Goal: Task Accomplishment & Management: Manage account settings

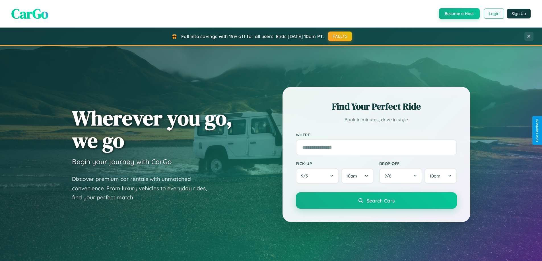
click at [493, 14] on button "Login" at bounding box center [494, 14] width 20 height 10
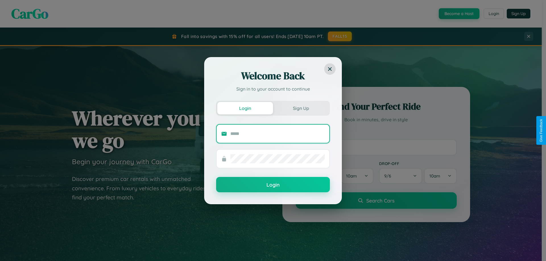
click at [277, 134] on input "text" at bounding box center [277, 133] width 94 height 9
type input "**********"
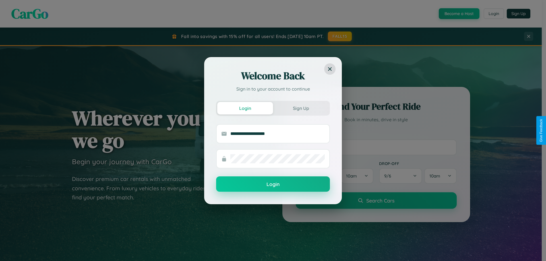
click at [273, 184] on button "Login" at bounding box center [273, 184] width 114 height 15
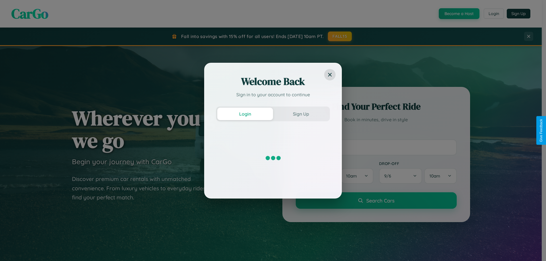
click at [493, 14] on div "Welcome Back Sign in to your account to continue Login Sign Up" at bounding box center [273, 130] width 546 height 261
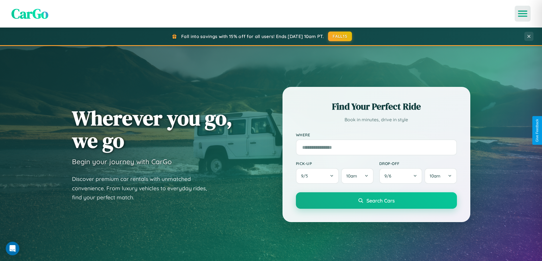
click at [522, 14] on icon "Open menu" at bounding box center [522, 13] width 8 height 5
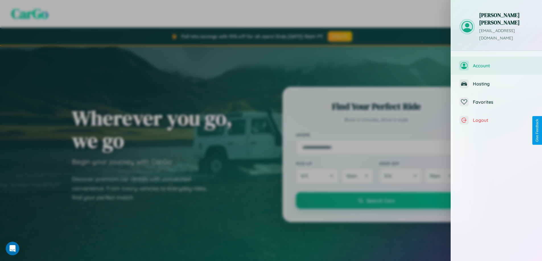
click at [496, 63] on span "Account" at bounding box center [503, 66] width 61 height 6
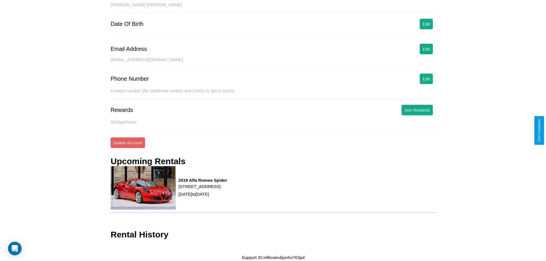
scroll to position [60, 0]
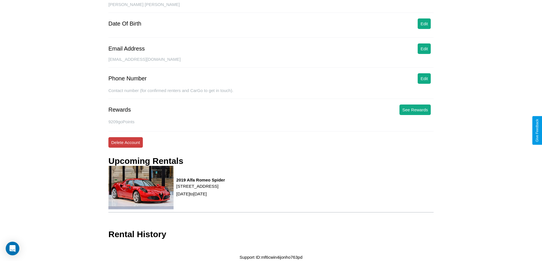
click at [125, 142] on button "Delete Account" at bounding box center [125, 142] width 34 height 11
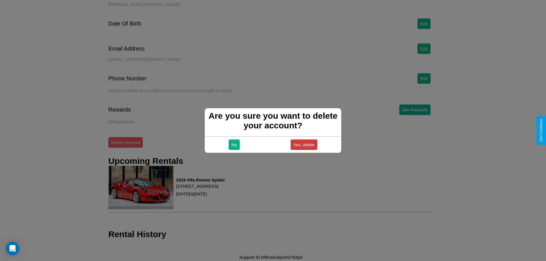
click at [304, 145] on button "Yes, delete" at bounding box center [304, 145] width 27 height 11
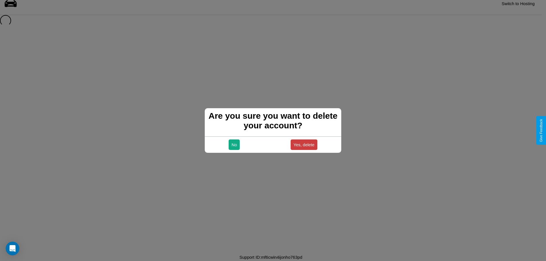
scroll to position [8, 0]
